Goal: Task Accomplishment & Management: Use online tool/utility

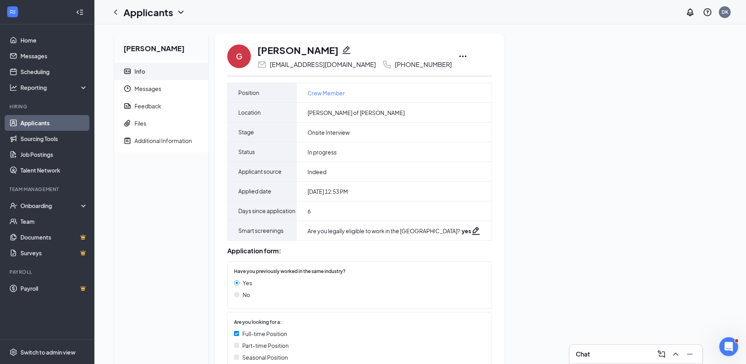
click at [458, 55] on icon "Ellipses" at bounding box center [462, 56] width 9 height 9
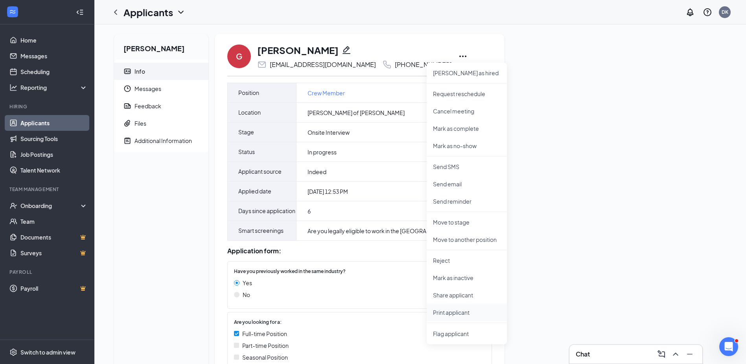
click at [470, 311] on p "Print applicant" at bounding box center [467, 312] width 68 height 8
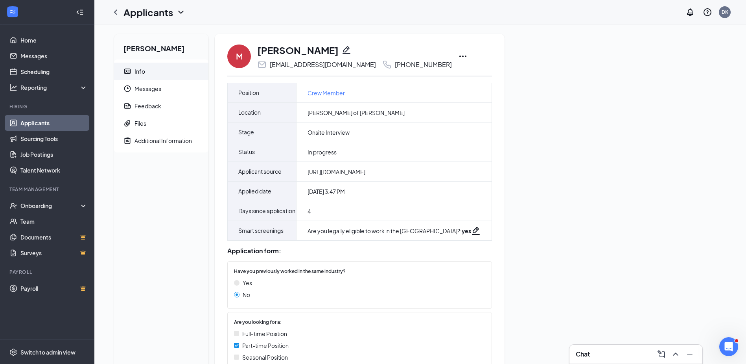
click at [449, 60] on div "M Mario Olivares olivaresmario924@gmail.com +1 (636) 484-0558 Position Crew Mem…" at bounding box center [360, 209] width 290 height 350
click at [458, 58] on icon "Ellipses" at bounding box center [462, 56] width 9 height 9
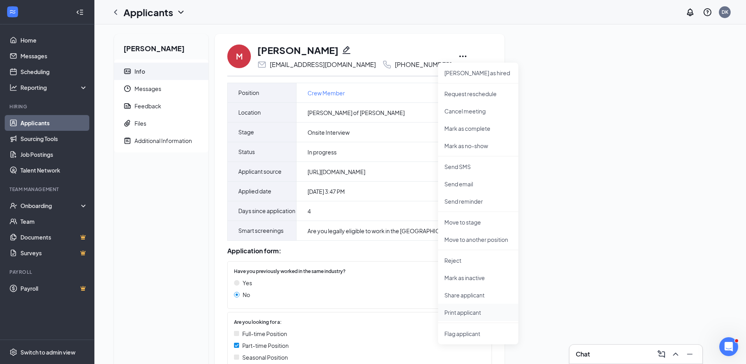
click at [477, 310] on p "Print applicant" at bounding box center [479, 312] width 68 height 8
